Goal: Navigation & Orientation: Understand site structure

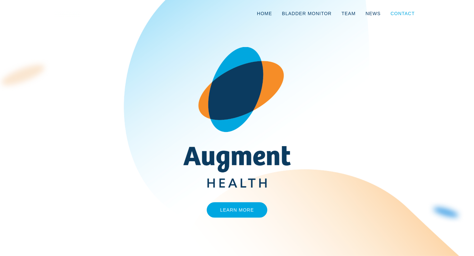
click at [408, 17] on link "Contact" at bounding box center [402, 14] width 34 height 22
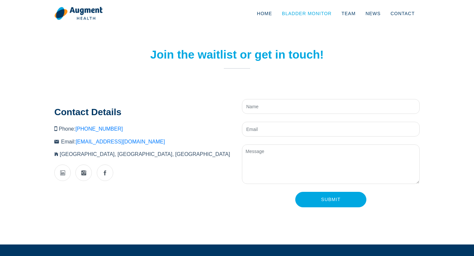
click at [315, 12] on link "Bladder Monitor" at bounding box center [307, 14] width 60 height 22
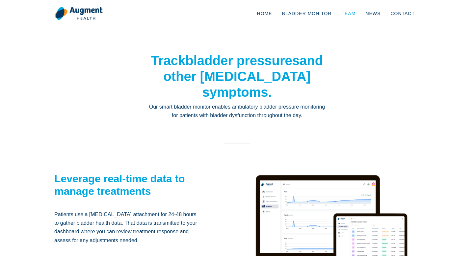
click at [352, 14] on link "Team" at bounding box center [348, 14] width 24 height 22
